Goal: Information Seeking & Learning: Understand process/instructions

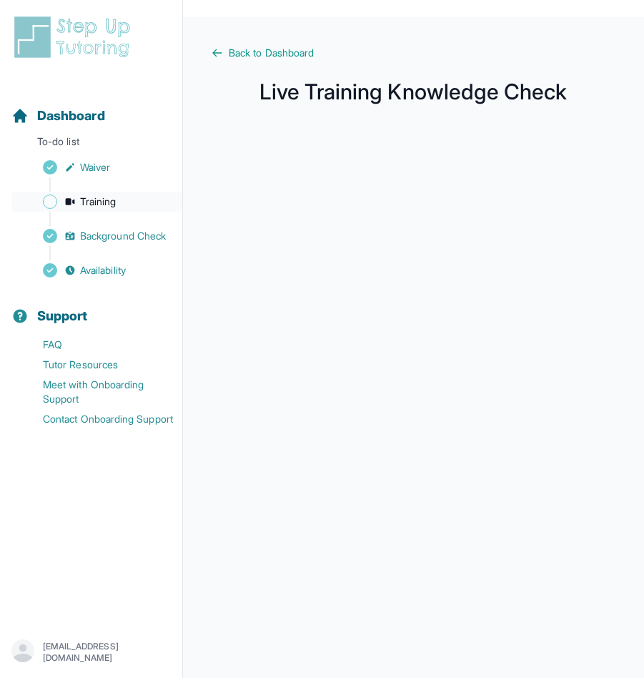
click at [108, 205] on span "Training" at bounding box center [98, 202] width 36 height 14
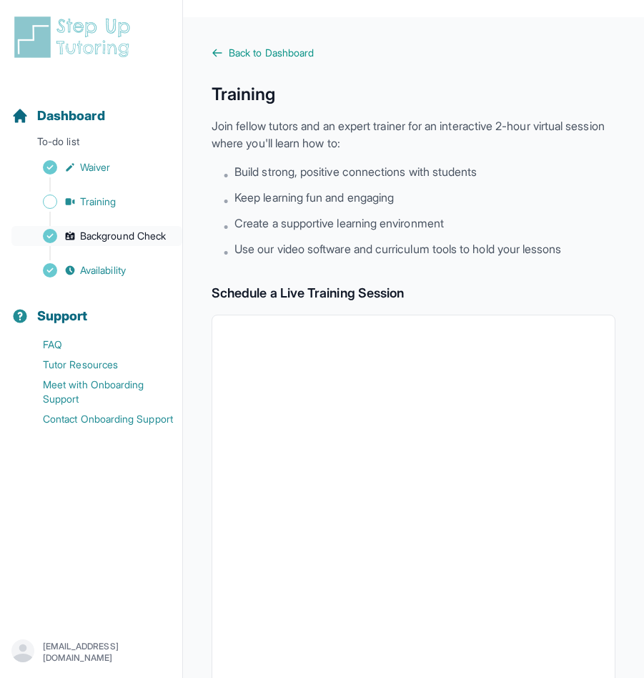
click at [129, 241] on span "Background Check" at bounding box center [123, 236] width 86 height 14
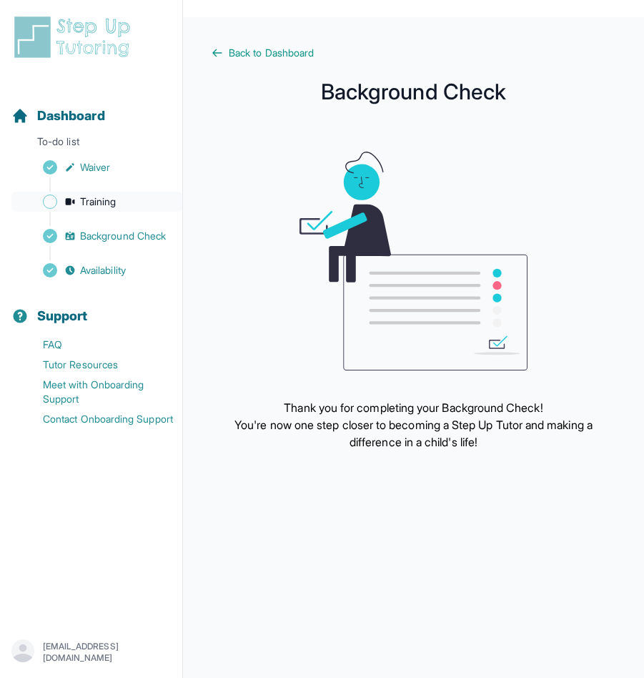
click at [92, 209] on link "Training" at bounding box center [96, 202] width 171 height 20
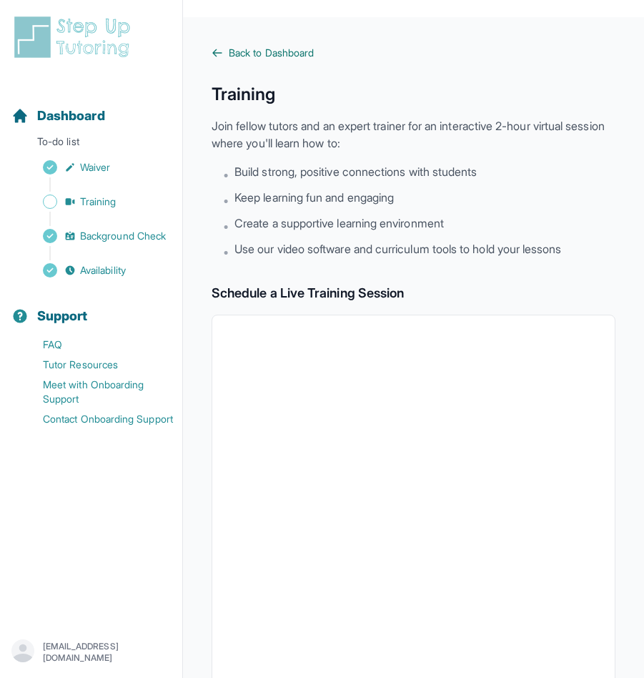
click at [279, 56] on span "Back to Dashboard" at bounding box center [271, 53] width 85 height 14
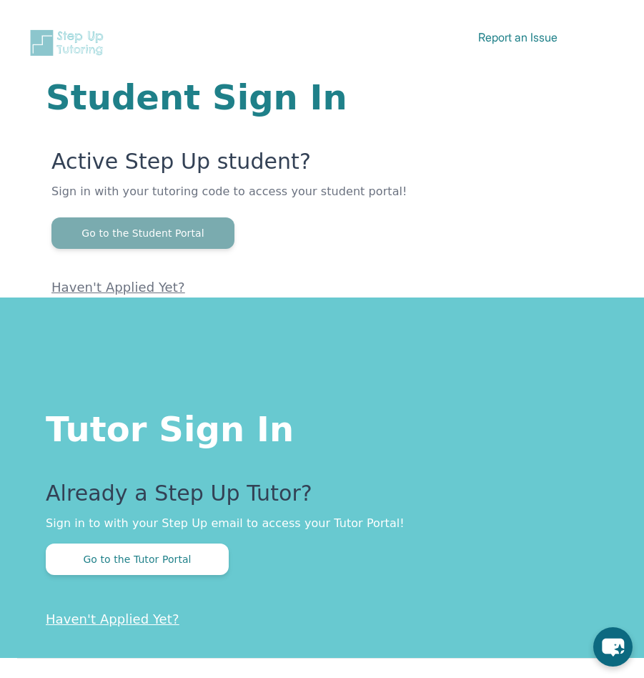
click at [175, 234] on button "Go to the Student Portal" at bounding box center [142, 232] width 183 height 31
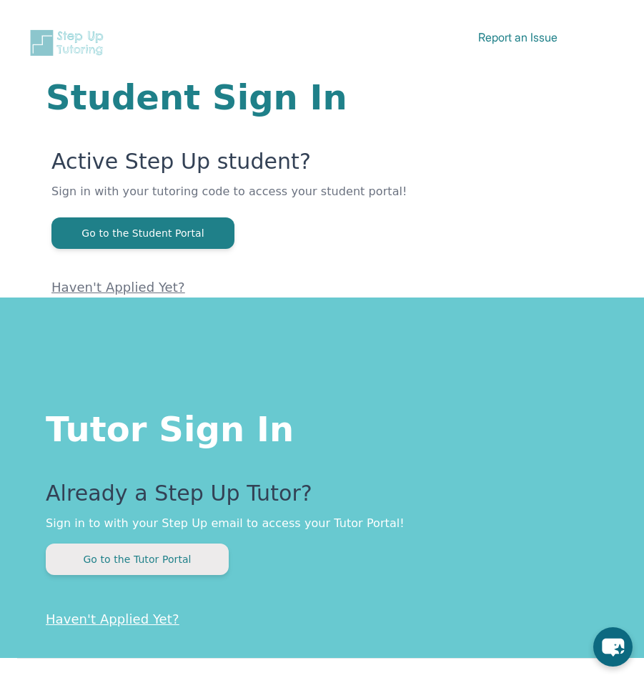
click at [147, 550] on button "Go to the Tutor Portal" at bounding box center [137, 559] width 183 height 31
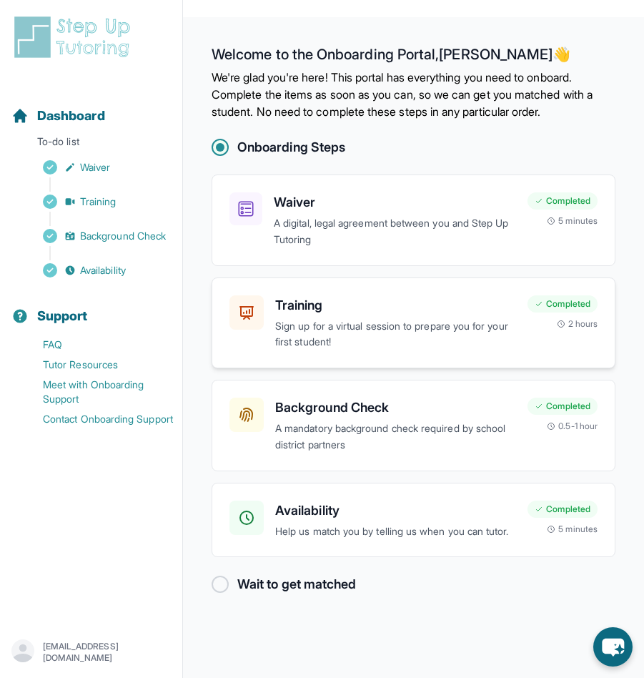
scroll to position [17, 0]
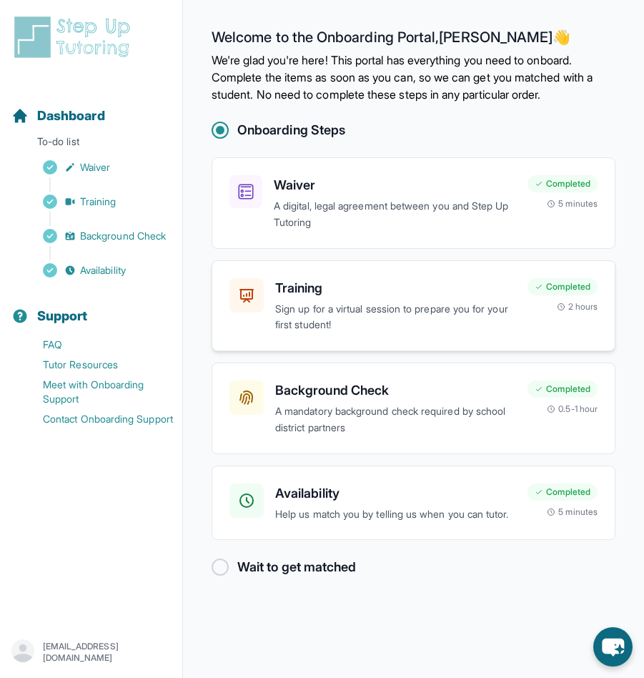
click at [493, 319] on p "Sign up for a virtual session to prepare you for your first student!" at bounding box center [395, 317] width 241 height 33
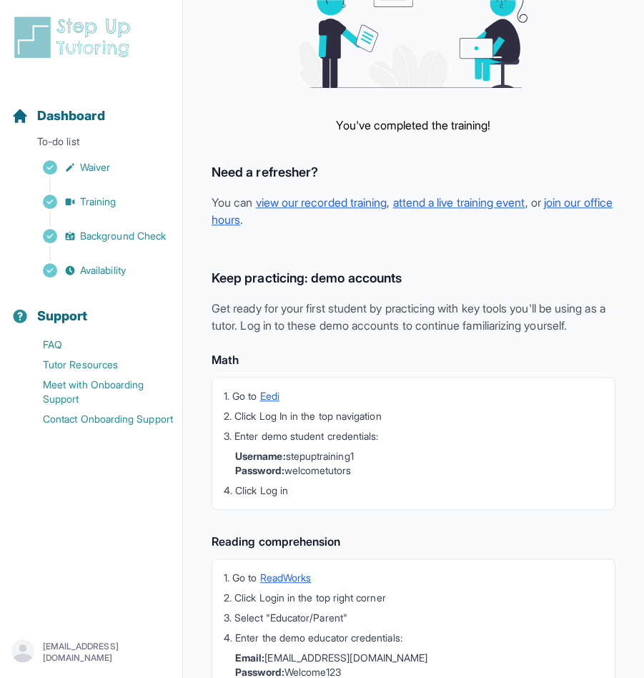
scroll to position [202, 0]
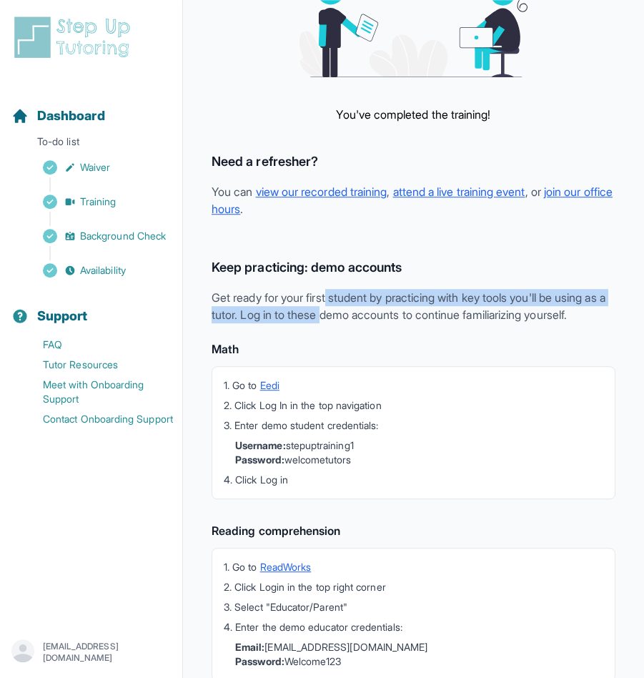
drag, startPoint x: 336, startPoint y: 298, endPoint x: 353, endPoint y: 312, distance: 21.8
click at [353, 312] on p "Get ready for your first student by practicing with key tools you'll be using a…" at bounding box center [414, 306] width 404 height 34
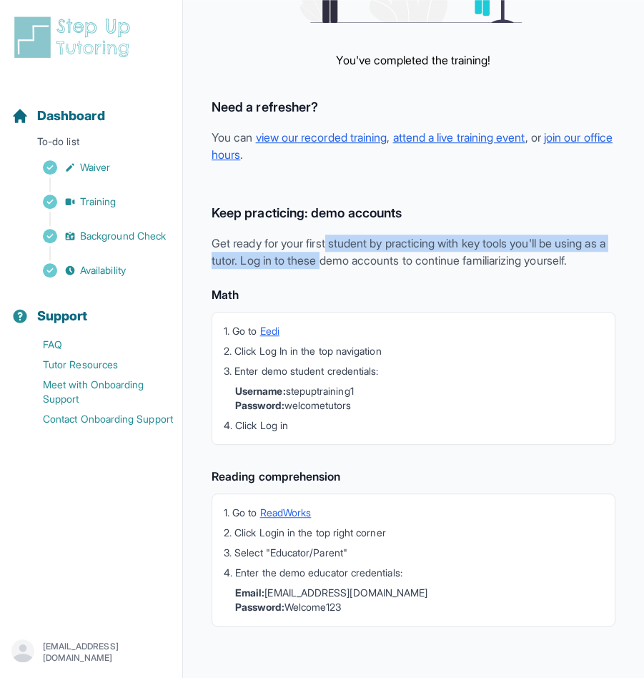
scroll to position [274, 0]
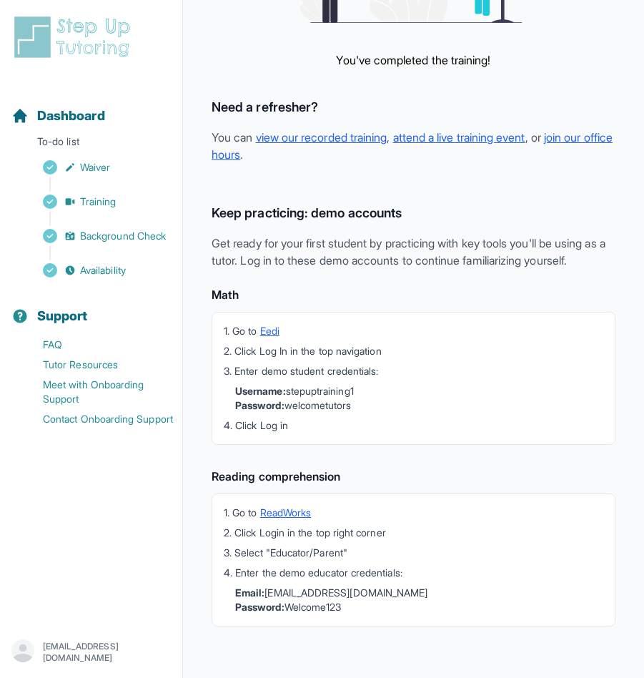
click at [315, 353] on li "2. Click Log In in the top navigation" at bounding box center [414, 351] width 380 height 14
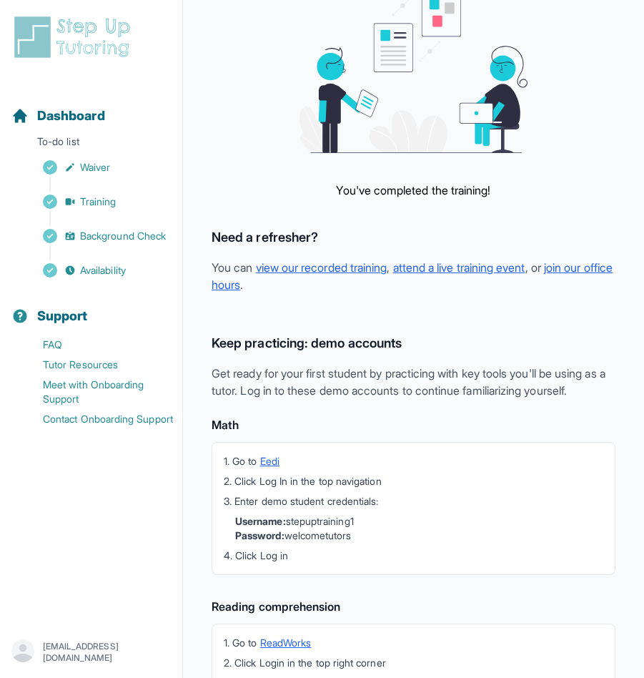
scroll to position [0, 0]
